Goal: Task Accomplishment & Management: Complete application form

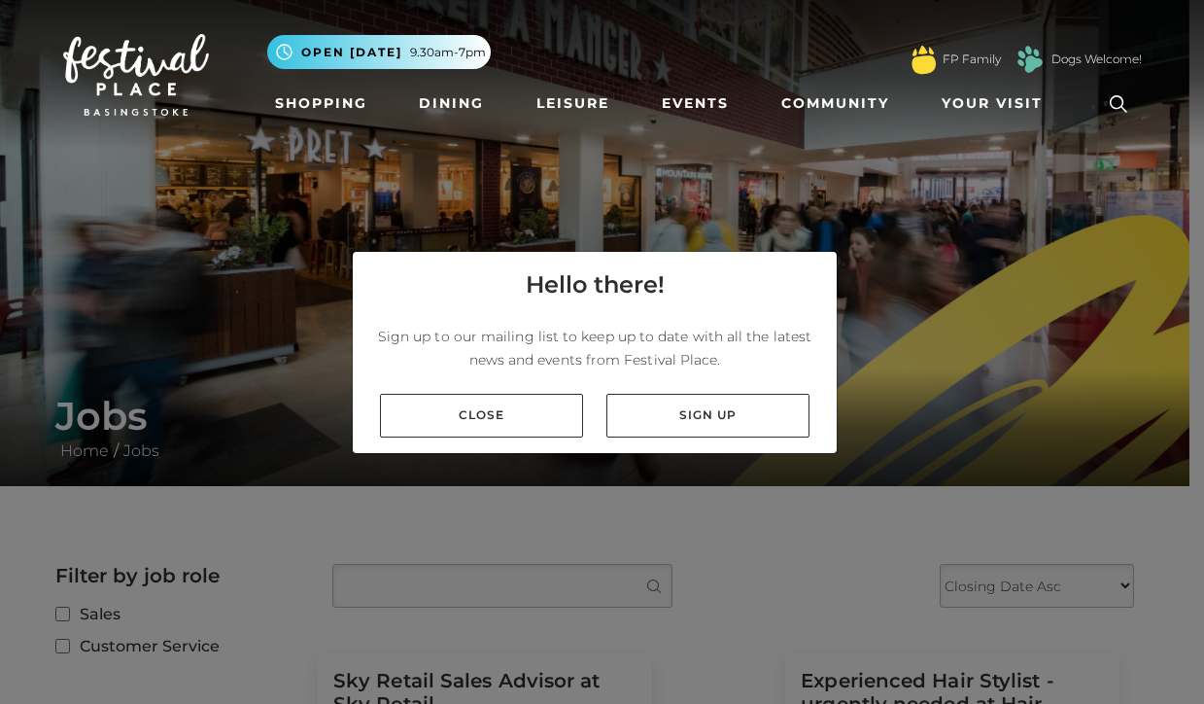
click at [482, 419] on link "Close" at bounding box center [481, 416] width 203 height 44
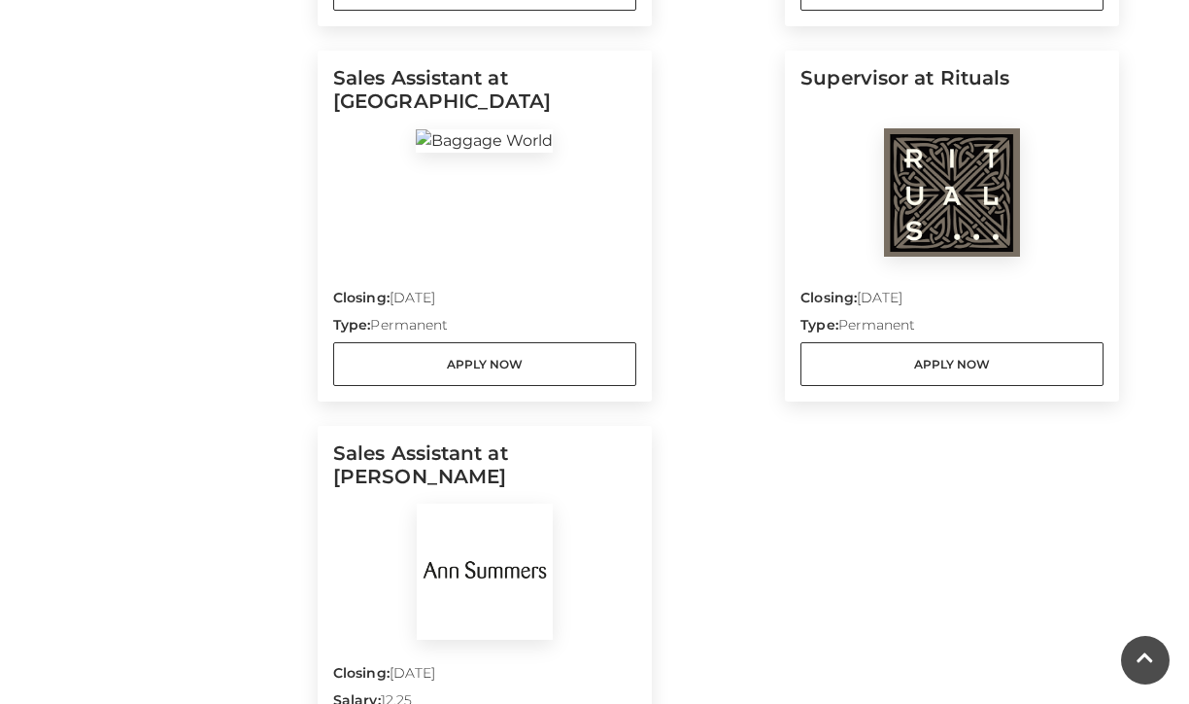
scroll to position [1377, 0]
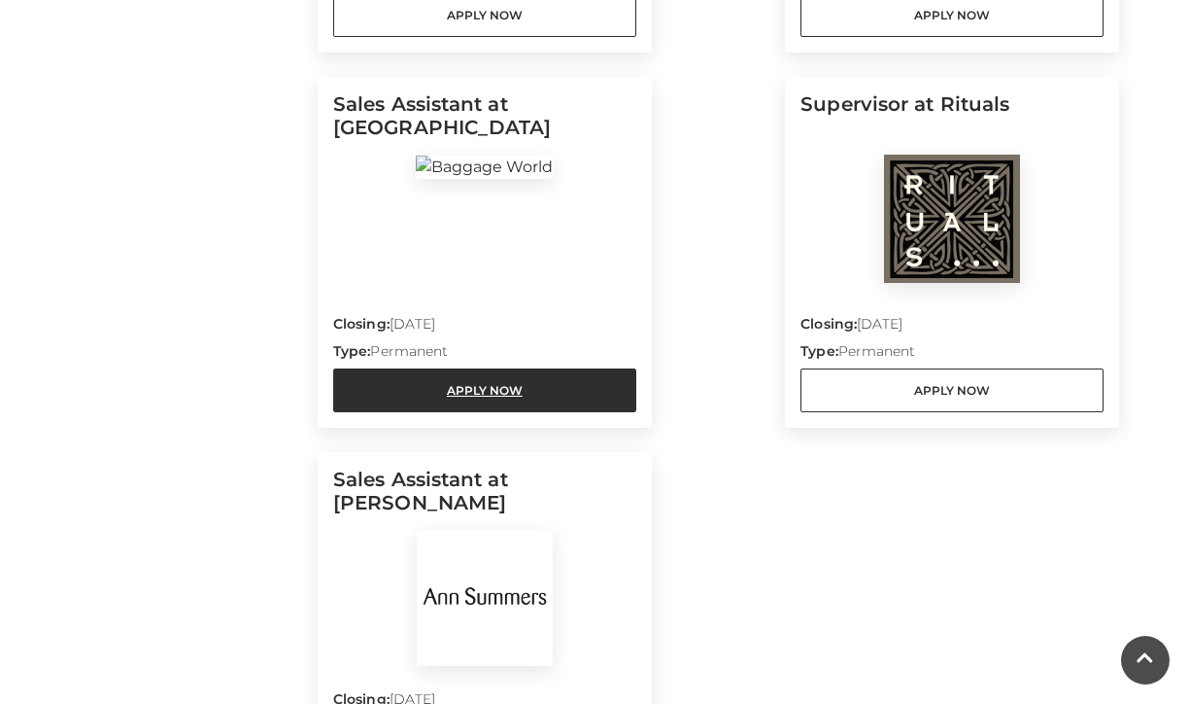
click at [484, 383] on link "Apply Now" at bounding box center [484, 390] width 303 height 44
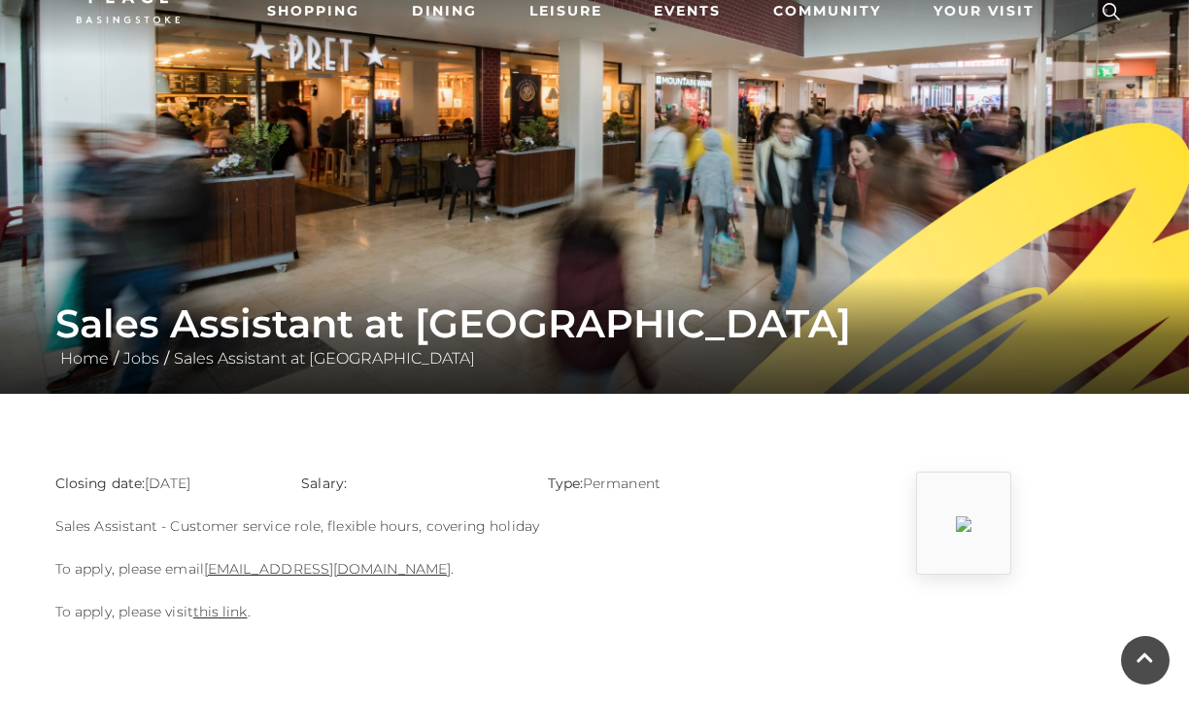
scroll to position [88, 0]
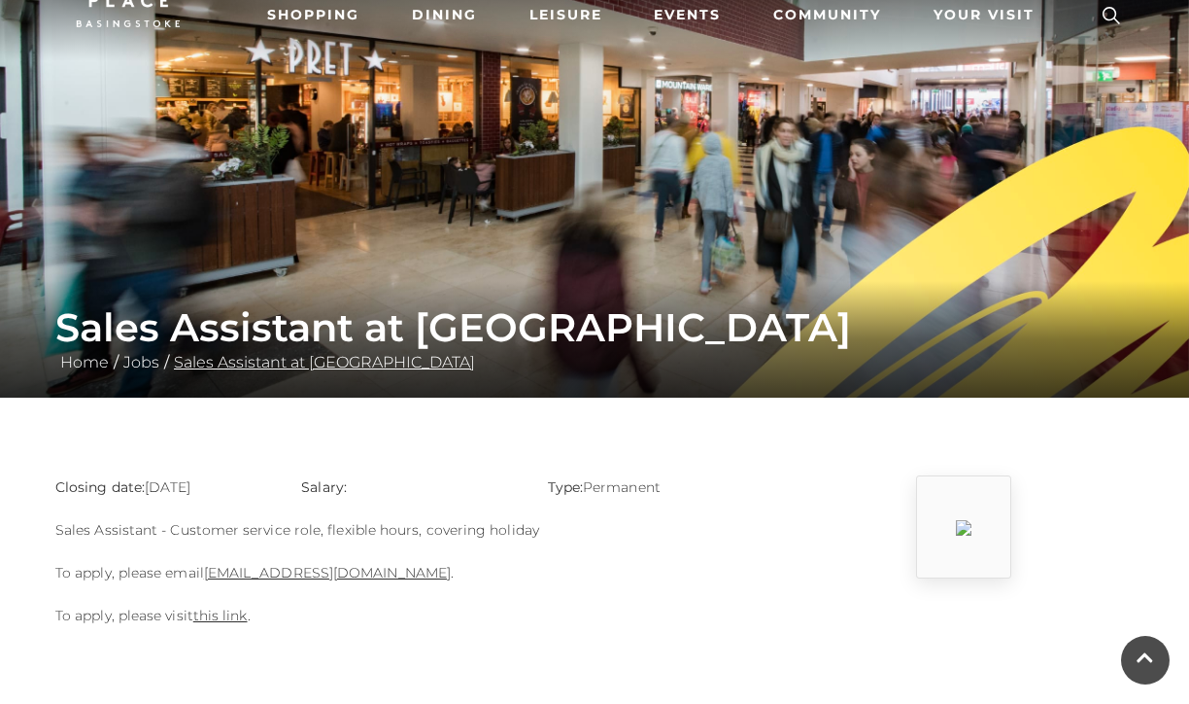
click at [356, 363] on link "Sales Assistant at [GEOGRAPHIC_DATA]" at bounding box center [324, 362] width 311 height 18
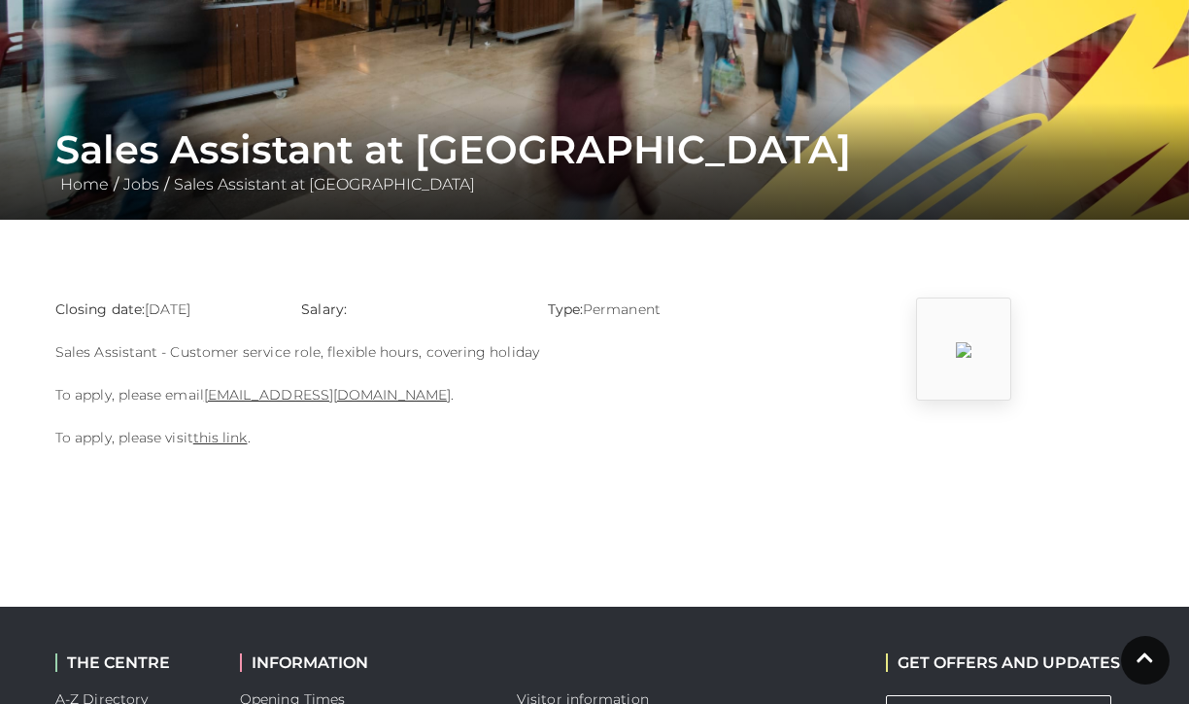
scroll to position [440, 0]
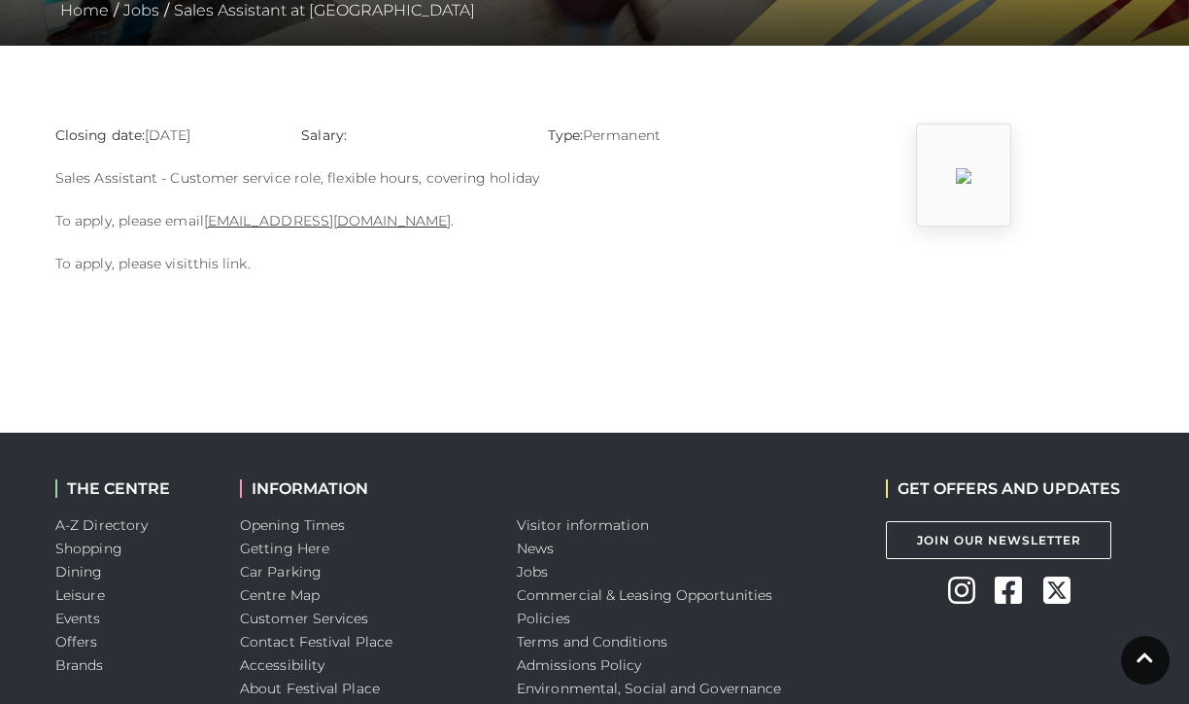
click at [209, 268] on link "this link" at bounding box center [220, 263] width 54 height 17
